Goal: Find specific page/section: Find specific page/section

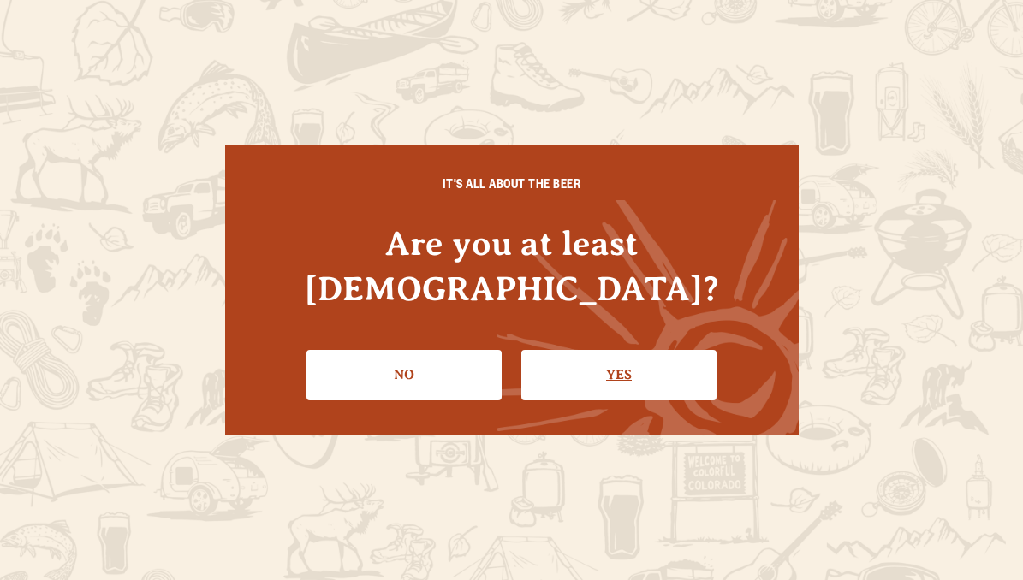
click at [601, 350] on link "Yes" at bounding box center [618, 375] width 195 height 50
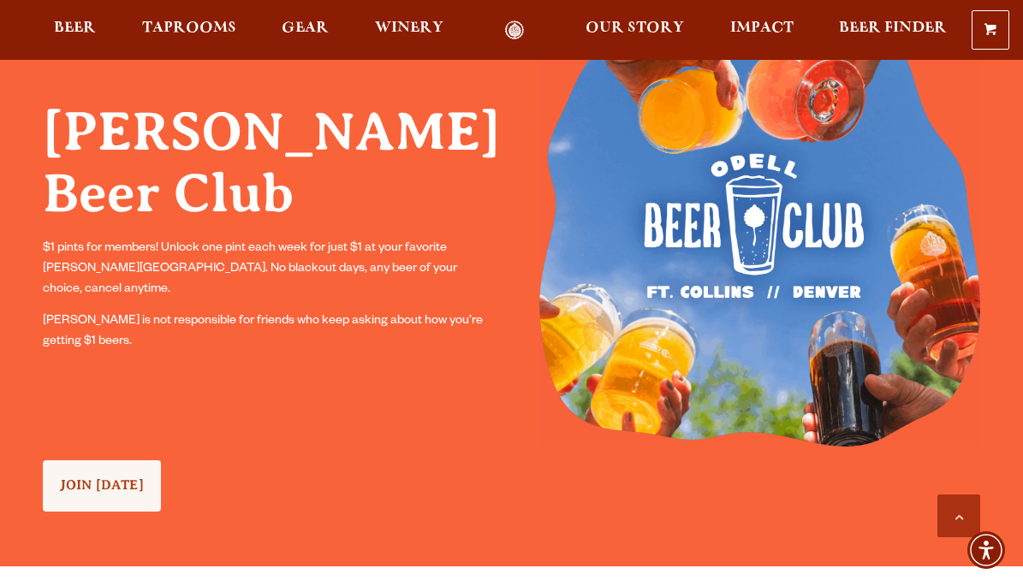
scroll to position [1296, 0]
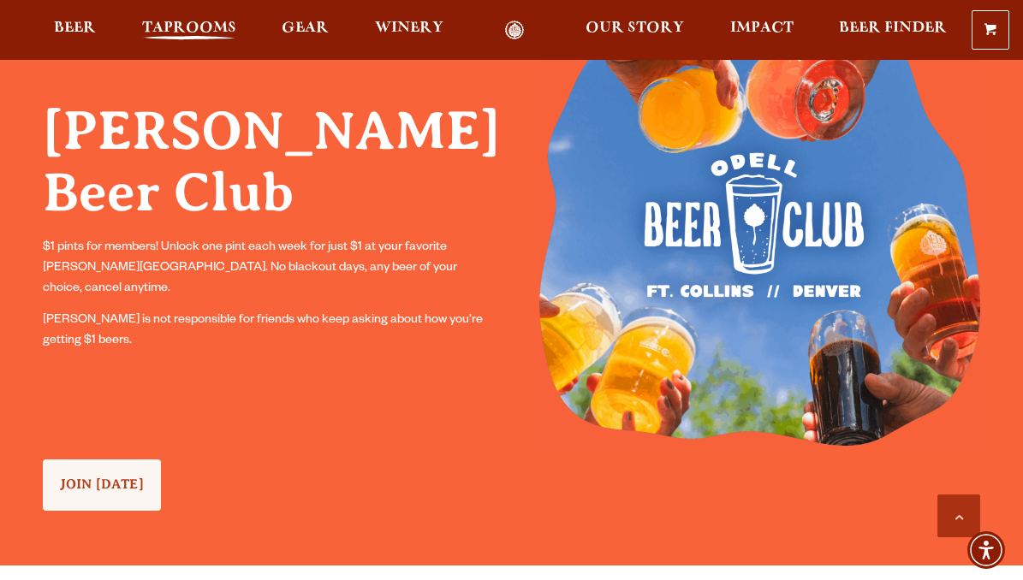
click at [201, 28] on span "Taprooms" at bounding box center [189, 28] width 94 height 14
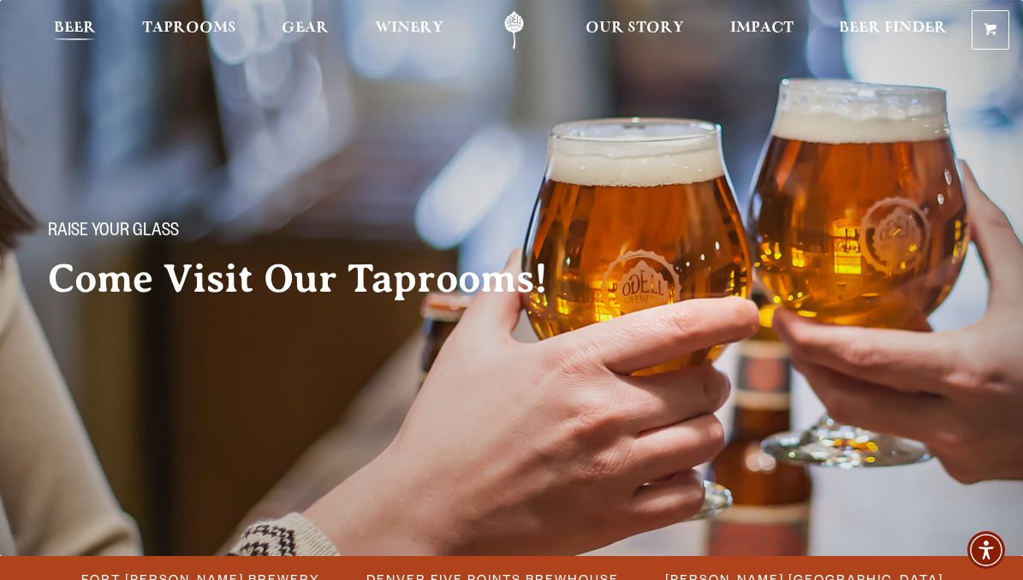
click at [74, 35] on span "Beer" at bounding box center [75, 28] width 42 height 14
